Goal: Task Accomplishment & Management: Use online tool/utility

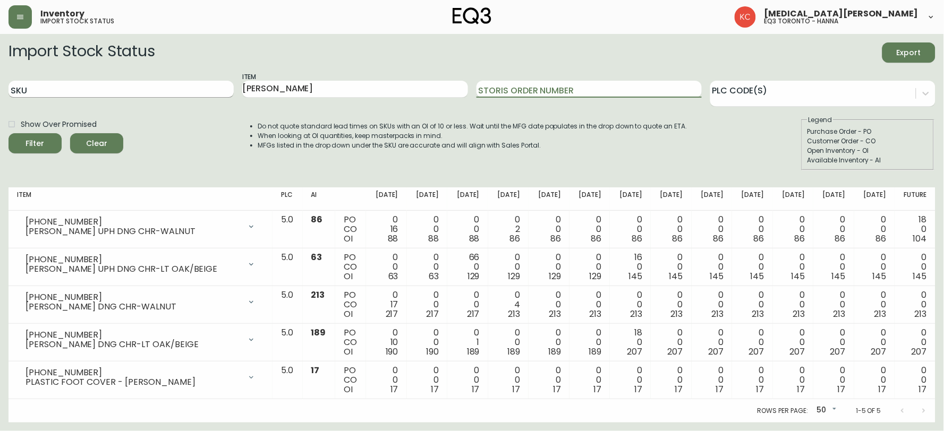
click at [160, 93] on input "SKU" at bounding box center [120, 89] width 225 height 17
paste input "[PHONE_NUMBER]"
type input "[PHONE_NUMBER]"
click at [8, 133] on button "Filter" at bounding box center [34, 143] width 53 height 20
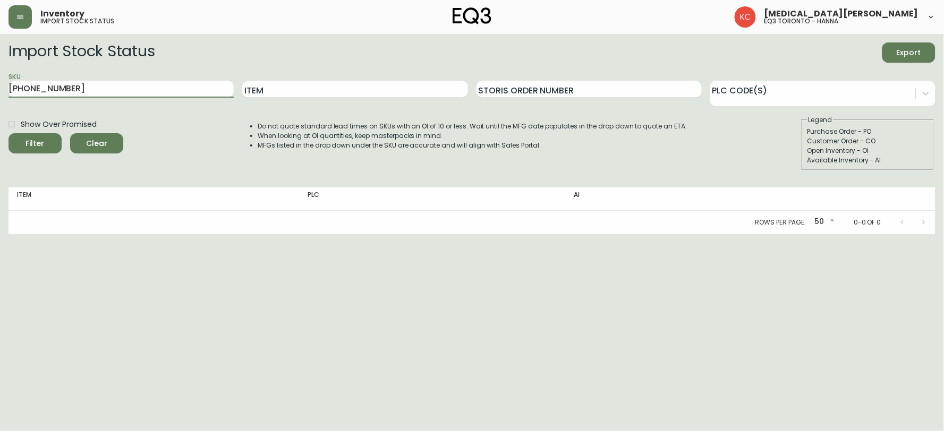
drag, startPoint x: 76, startPoint y: 82, endPoint x: 0, endPoint y: 81, distance: 76.5
click at [0, 82] on main "Import Stock Status Export SKU [PHONE_NUMBER] Item Storis Order Number PLC Code…" at bounding box center [472, 134] width 944 height 200
click at [97, 85] on input "[PHONE_NUMBER]" at bounding box center [120, 89] width 225 height 17
click at [101, 88] on input "[PHONE_NUMBER]" at bounding box center [120, 89] width 225 height 17
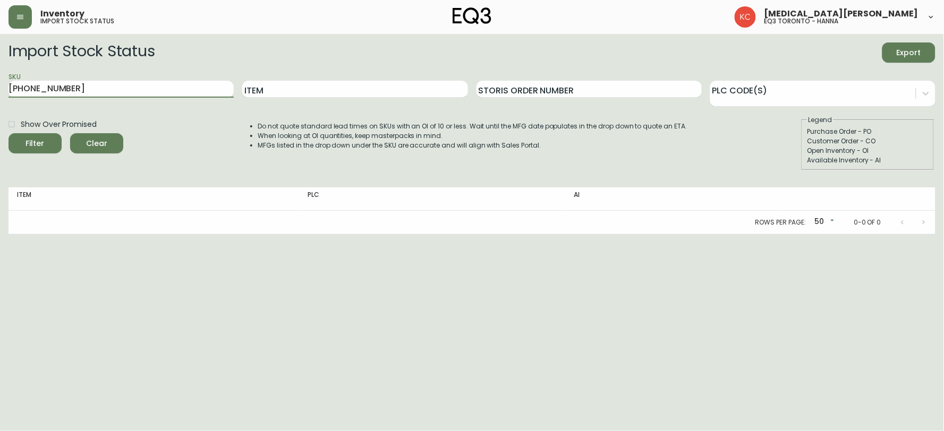
drag, startPoint x: 85, startPoint y: 88, endPoint x: 0, endPoint y: 85, distance: 85.0
click at [0, 85] on main "Import Stock Status Export SKU [PHONE_NUMBER] Item Storis Order Number PLC Code…" at bounding box center [472, 134] width 944 height 200
click at [98, 86] on input "[PHONE_NUMBER]" at bounding box center [120, 89] width 225 height 17
click at [97, 86] on input "[PHONE_NUMBER]" at bounding box center [120, 89] width 225 height 17
click at [8, 133] on button "Filter" at bounding box center [34, 143] width 53 height 20
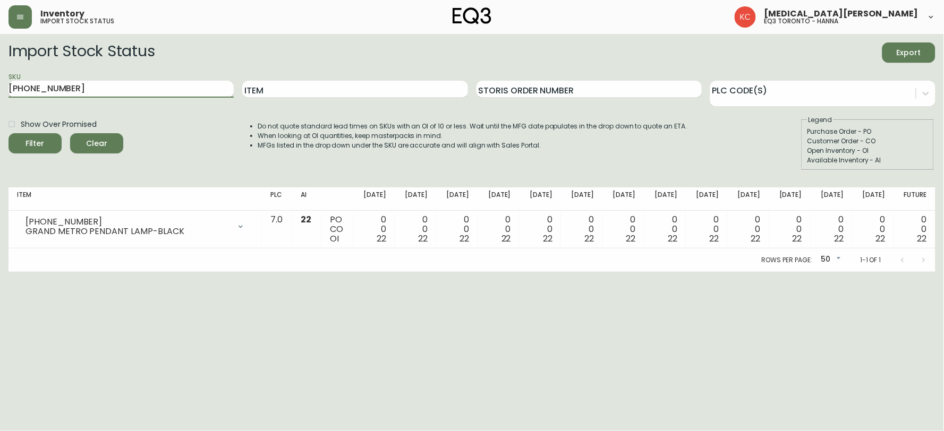
drag, startPoint x: 97, startPoint y: 86, endPoint x: 89, endPoint y: 87, distance: 8.0
click at [89, 87] on input "[PHONE_NUMBER]" at bounding box center [120, 89] width 225 height 17
click at [8, 133] on button "Filter" at bounding box center [34, 143] width 53 height 20
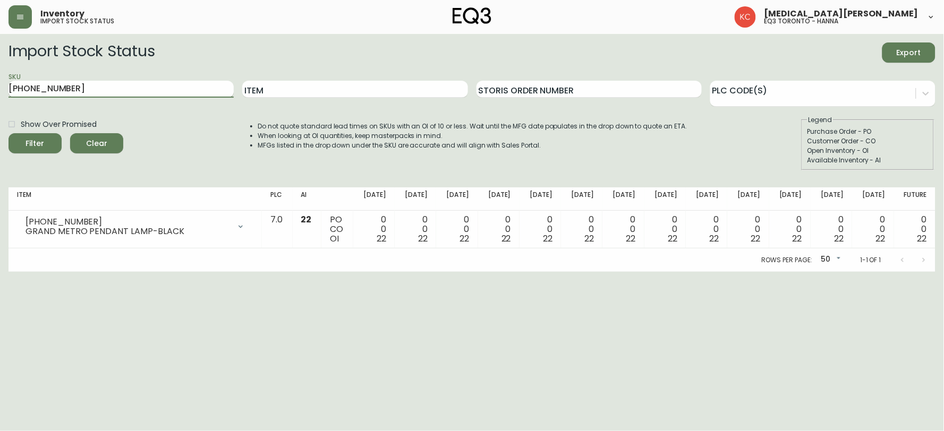
click at [81, 85] on input "[PHONE_NUMBER]" at bounding box center [120, 89] width 225 height 17
click at [101, 96] on input "[PHONE_NUMBER]" at bounding box center [120, 89] width 225 height 17
click at [98, 83] on input "[PHONE_NUMBER]" at bounding box center [120, 89] width 225 height 17
click at [23, 272] on html "Inventory import stock status [MEDICAL_DATA][PERSON_NAME] eq3 toronto - [PERSON…" at bounding box center [472, 136] width 944 height 272
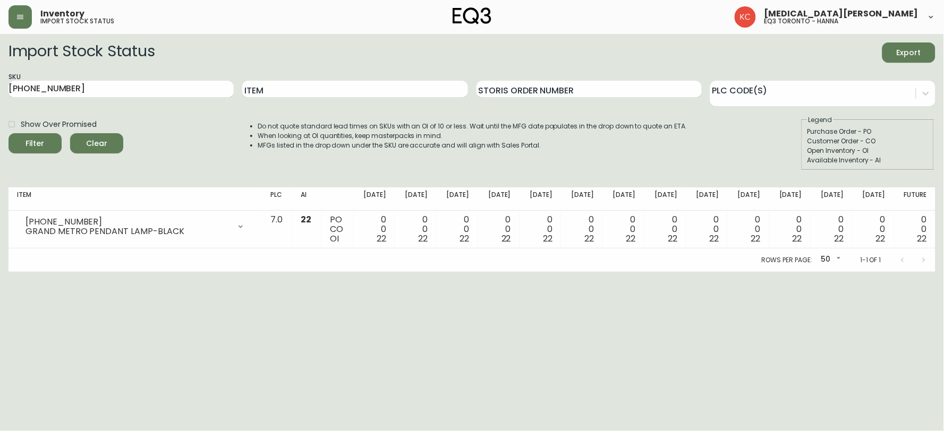
drag, startPoint x: 70, startPoint y: 90, endPoint x: 0, endPoint y: 65, distance: 74.6
click at [0, 65] on main "Import Stock Status Export SKU [PHONE_NUMBER] Item Storis Order Number PLC Code…" at bounding box center [472, 153] width 944 height 238
paste input "305"
click at [8, 133] on button "Filter" at bounding box center [34, 143] width 53 height 20
drag, startPoint x: 74, startPoint y: 81, endPoint x: 0, endPoint y: 76, distance: 74.5
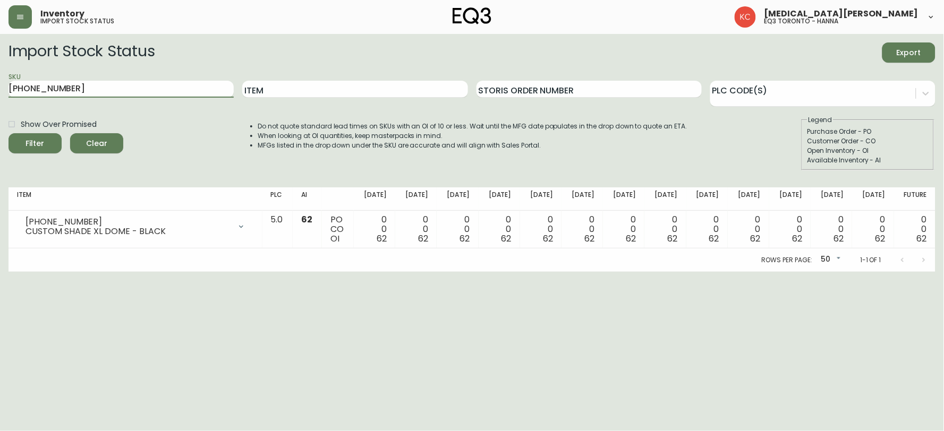
click at [0, 78] on main "Import Stock Status Export SKU [PHONE_NUMBER] Item Storis Order Number PLC Code…" at bounding box center [472, 153] width 944 height 238
paste input "522-0"
click at [8, 133] on button "Filter" at bounding box center [34, 143] width 53 height 20
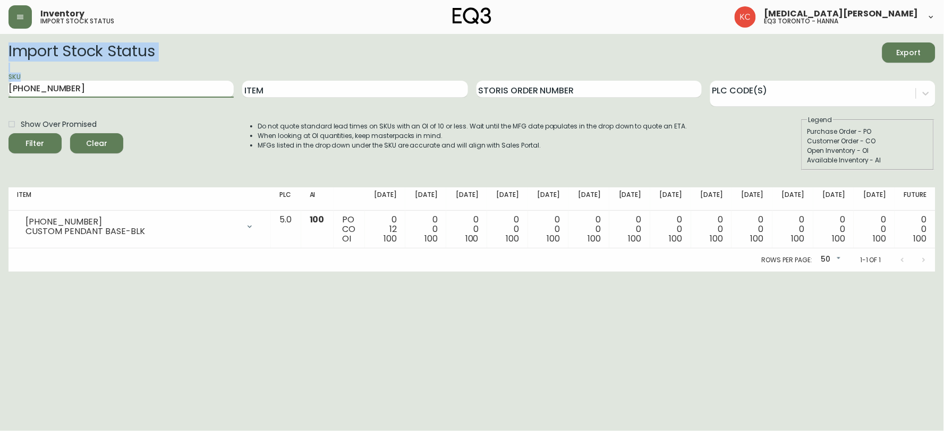
drag, startPoint x: 0, startPoint y: 63, endPoint x: 0, endPoint y: 55, distance: 8.0
click at [0, 56] on main "Import Stock Status Export SKU [PHONE_NUMBER] Item Storis Order Number PLC Code…" at bounding box center [472, 153] width 944 height 238
click at [47, 83] on input "[PHONE_NUMBER]" at bounding box center [120, 89] width 225 height 17
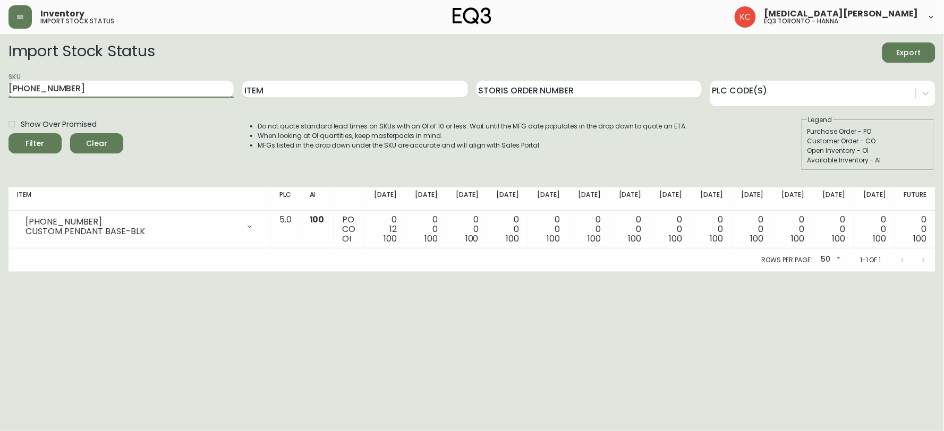
paste input "357-"
type input "[PHONE_NUMBER]"
click at [8, 133] on button "Filter" at bounding box center [34, 143] width 53 height 20
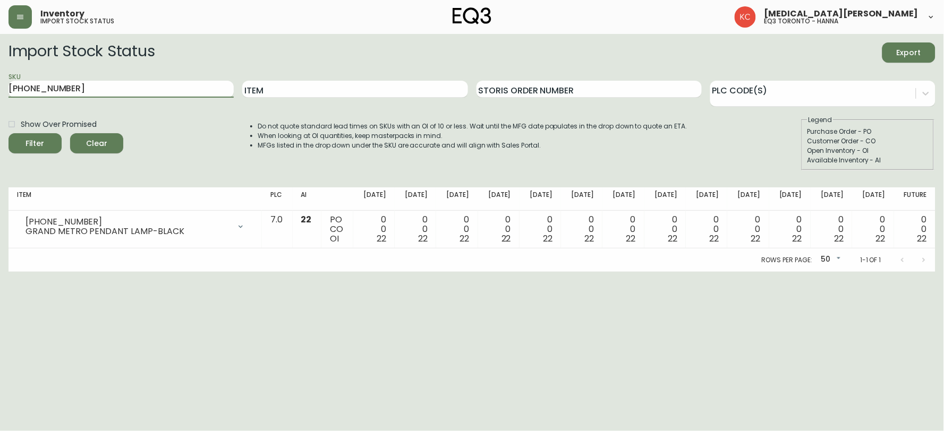
click at [232, 160] on div "Show Over Promised Filter Clear Do not quote standard lead times on SKUs with a…" at bounding box center [471, 142] width 927 height 55
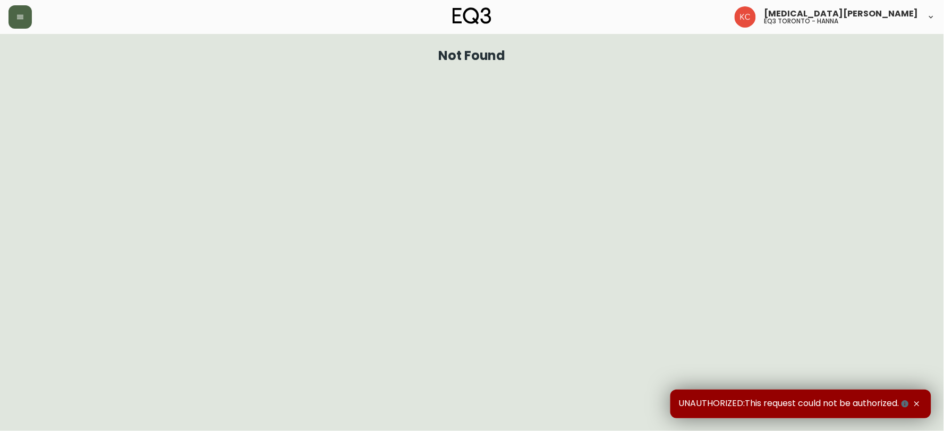
click at [19, 12] on button "button" at bounding box center [19, 16] width 23 height 23
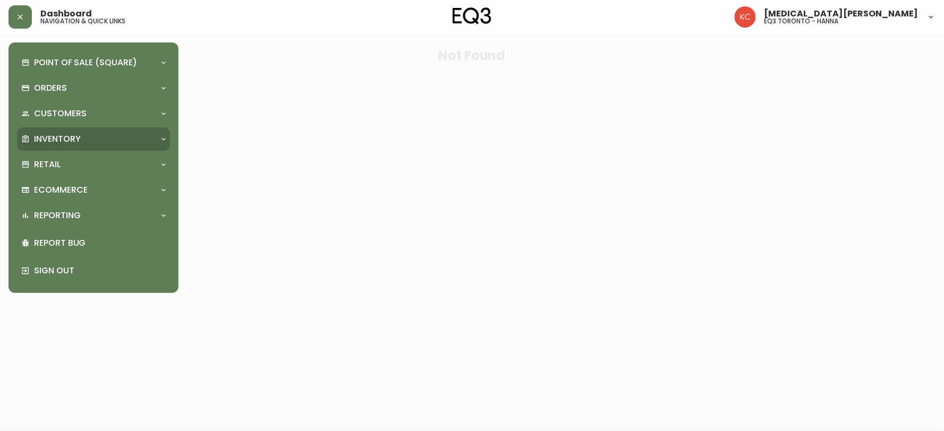
click at [85, 135] on div "Inventory" at bounding box center [88, 139] width 134 height 12
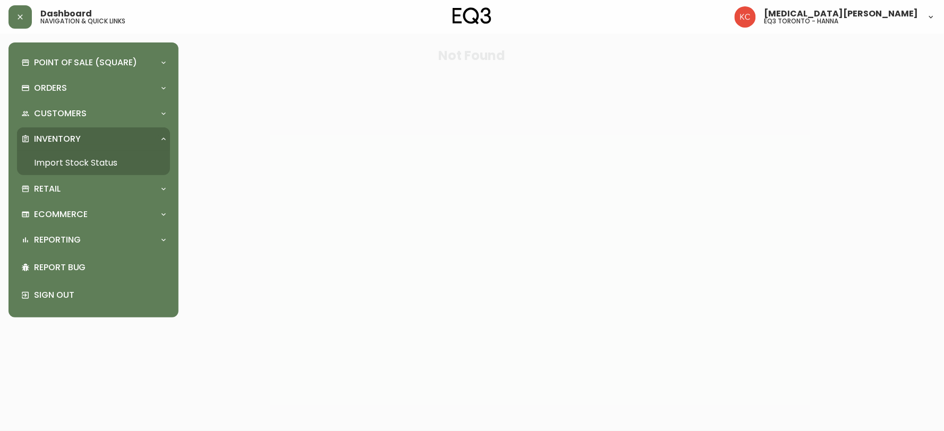
click at [88, 163] on link "Import Stock Status" at bounding box center [93, 163] width 153 height 24
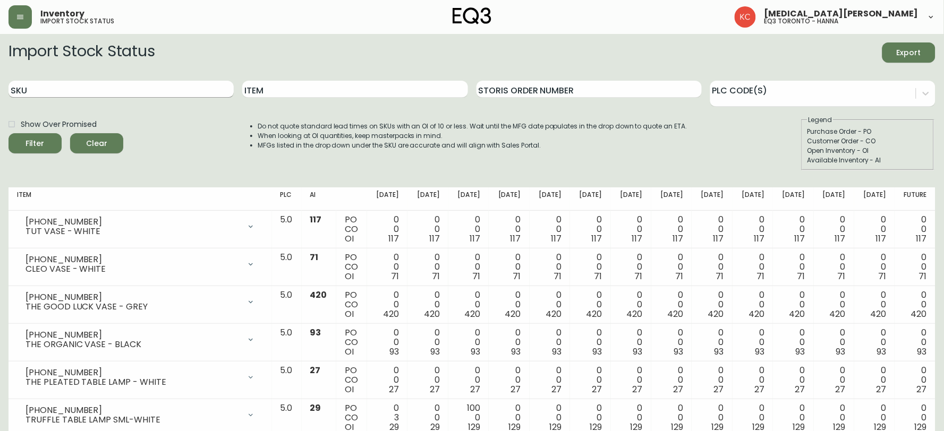
click at [139, 87] on input "SKU" at bounding box center [120, 89] width 225 height 17
paste input "3180-605-0"
type input "3180-605-0"
click at [8, 133] on button "Filter" at bounding box center [34, 143] width 53 height 20
